Goal: Navigation & Orientation: Find specific page/section

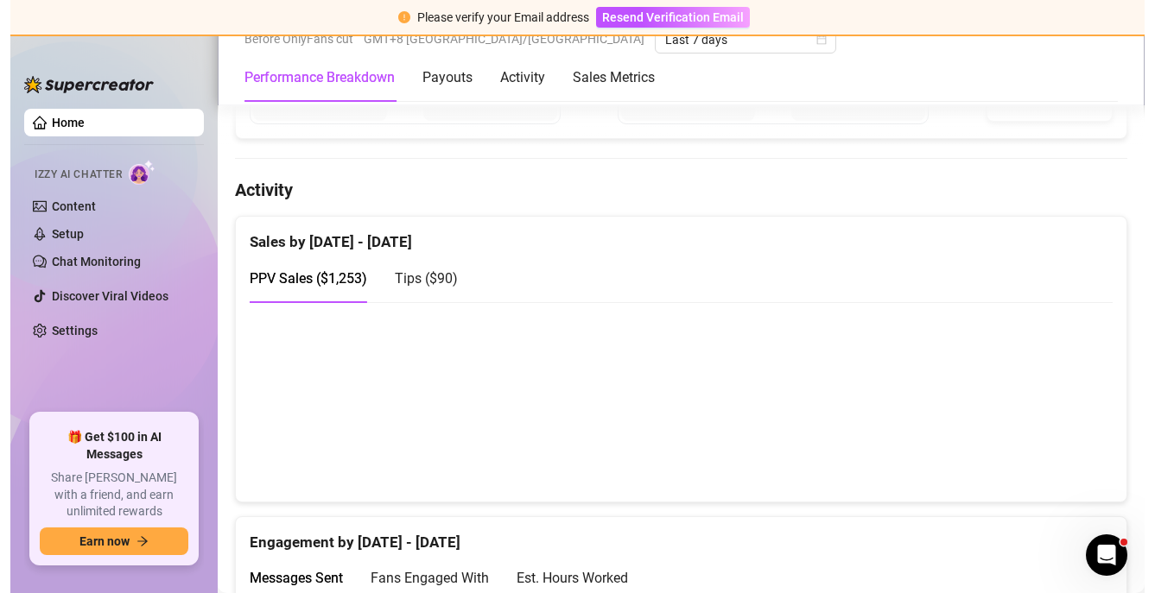
scroll to position [788, 0]
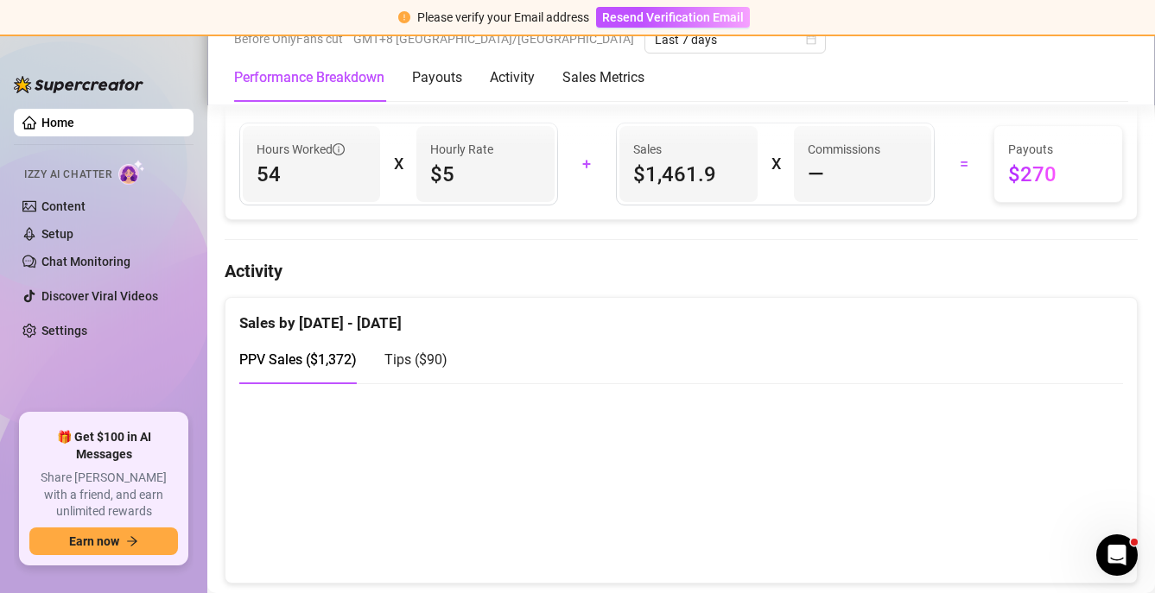
scroll to position [732, 0]
